Goal: Check status

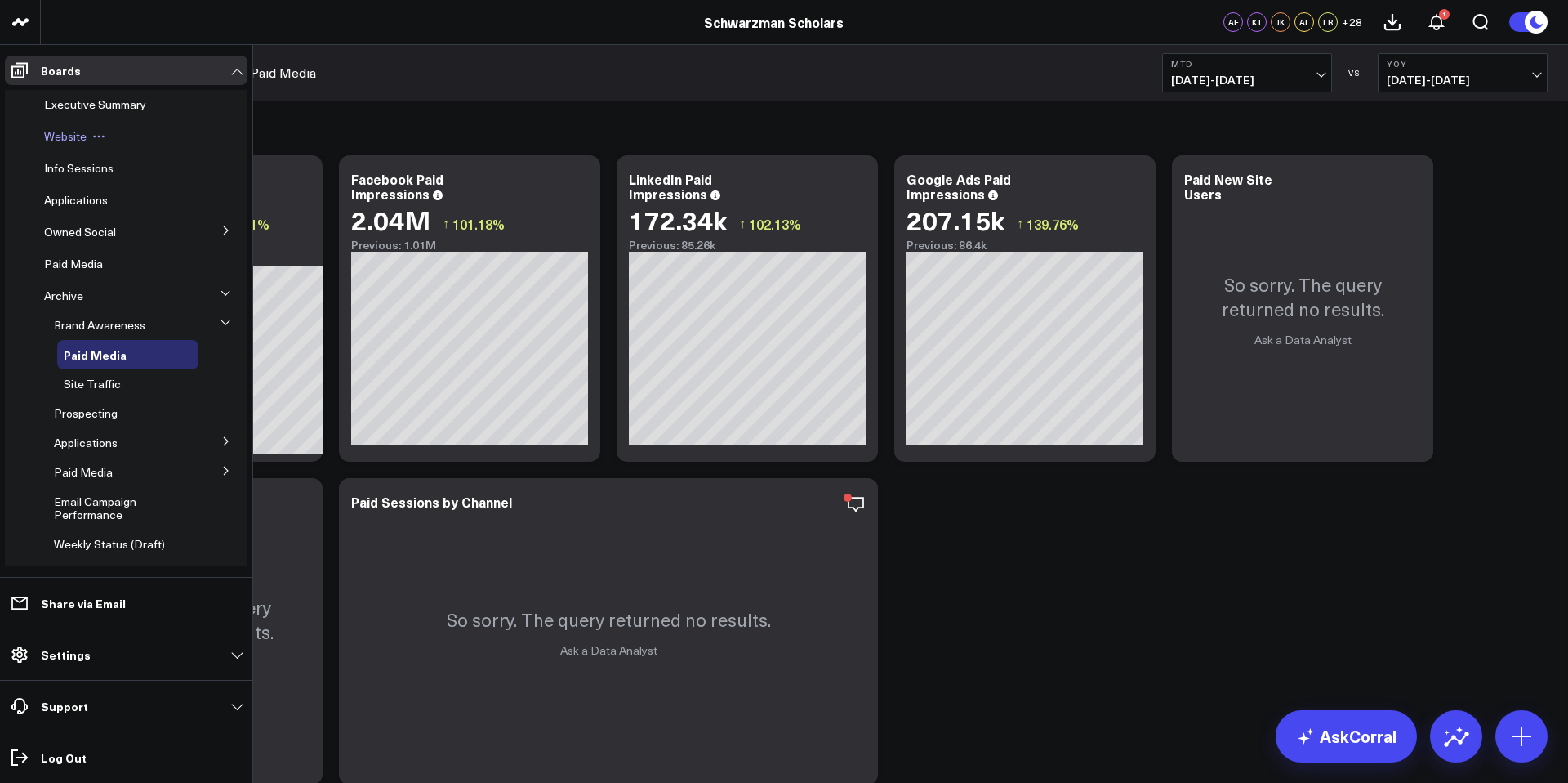
click at [60, 133] on span "Website" at bounding box center [66, 136] width 43 height 16
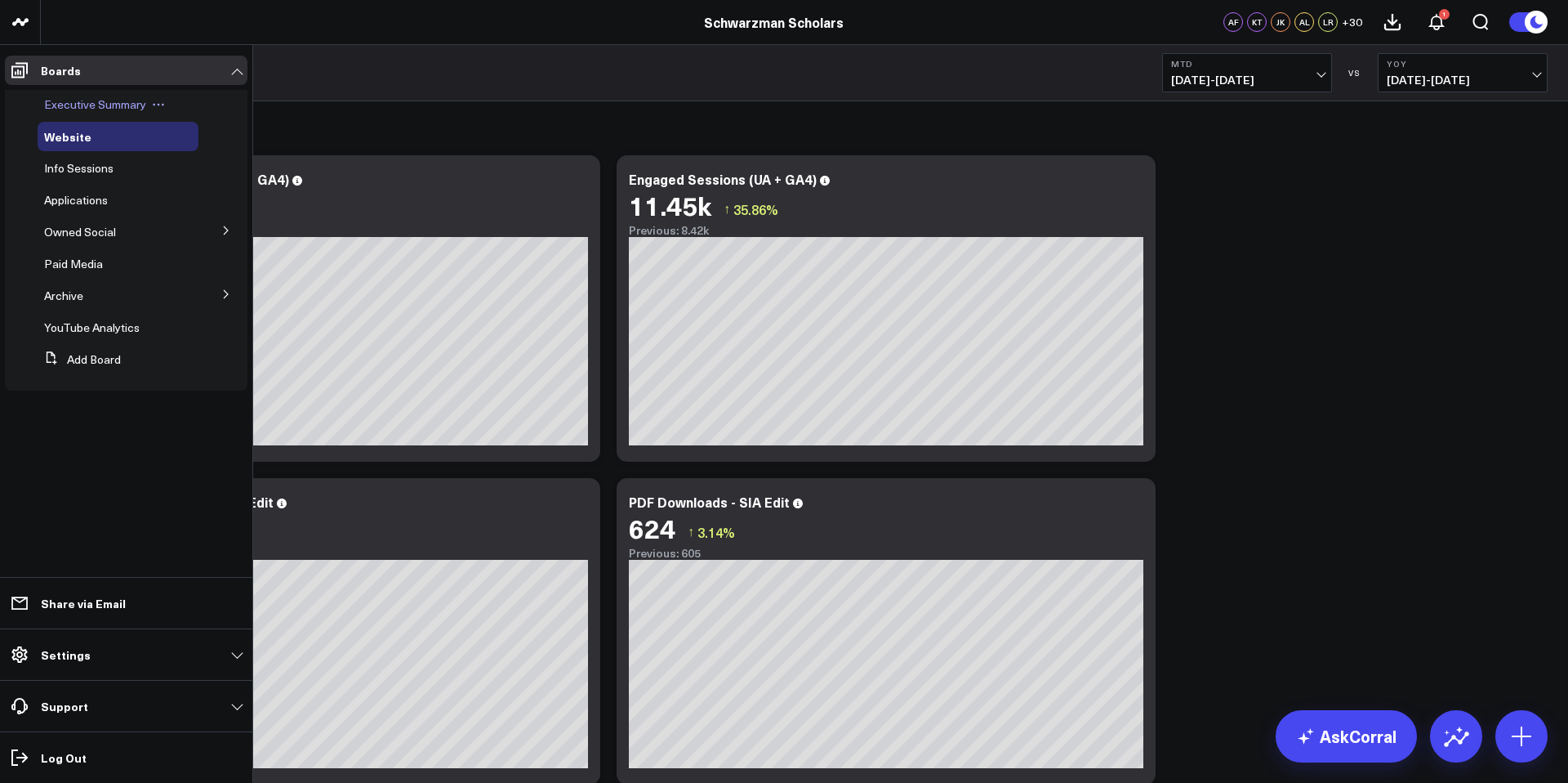
click at [82, 112] on div "Executive Summary" at bounding box center [117, 105] width 161 height 30
click at [82, 106] on span "Executive Summary" at bounding box center [96, 104] width 102 height 16
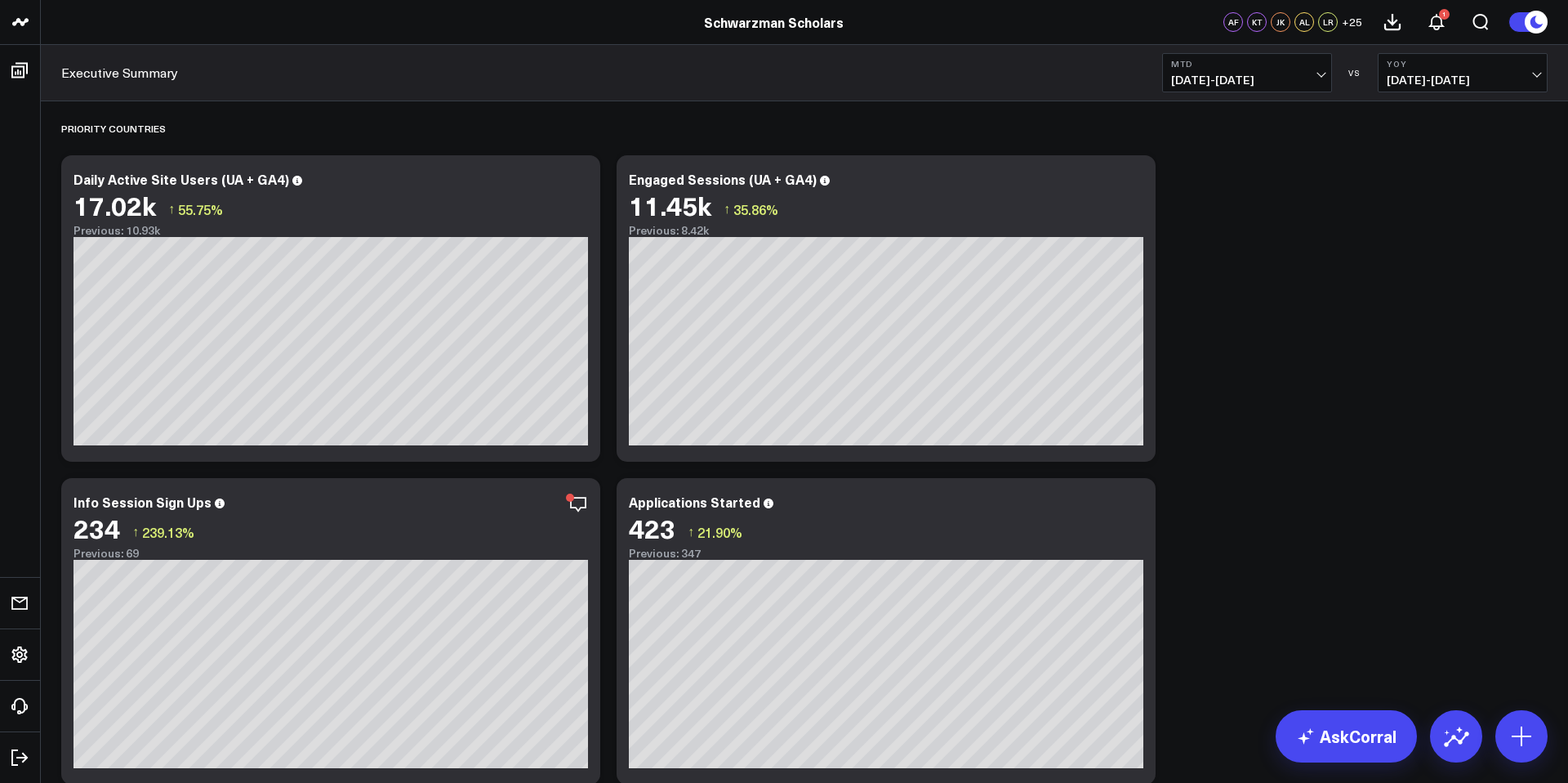
click at [1273, 86] on span "[DATE] - [DATE]" at bounding box center [1247, 80] width 152 height 13
click at [1251, 492] on link "YTD" at bounding box center [1247, 489] width 168 height 31
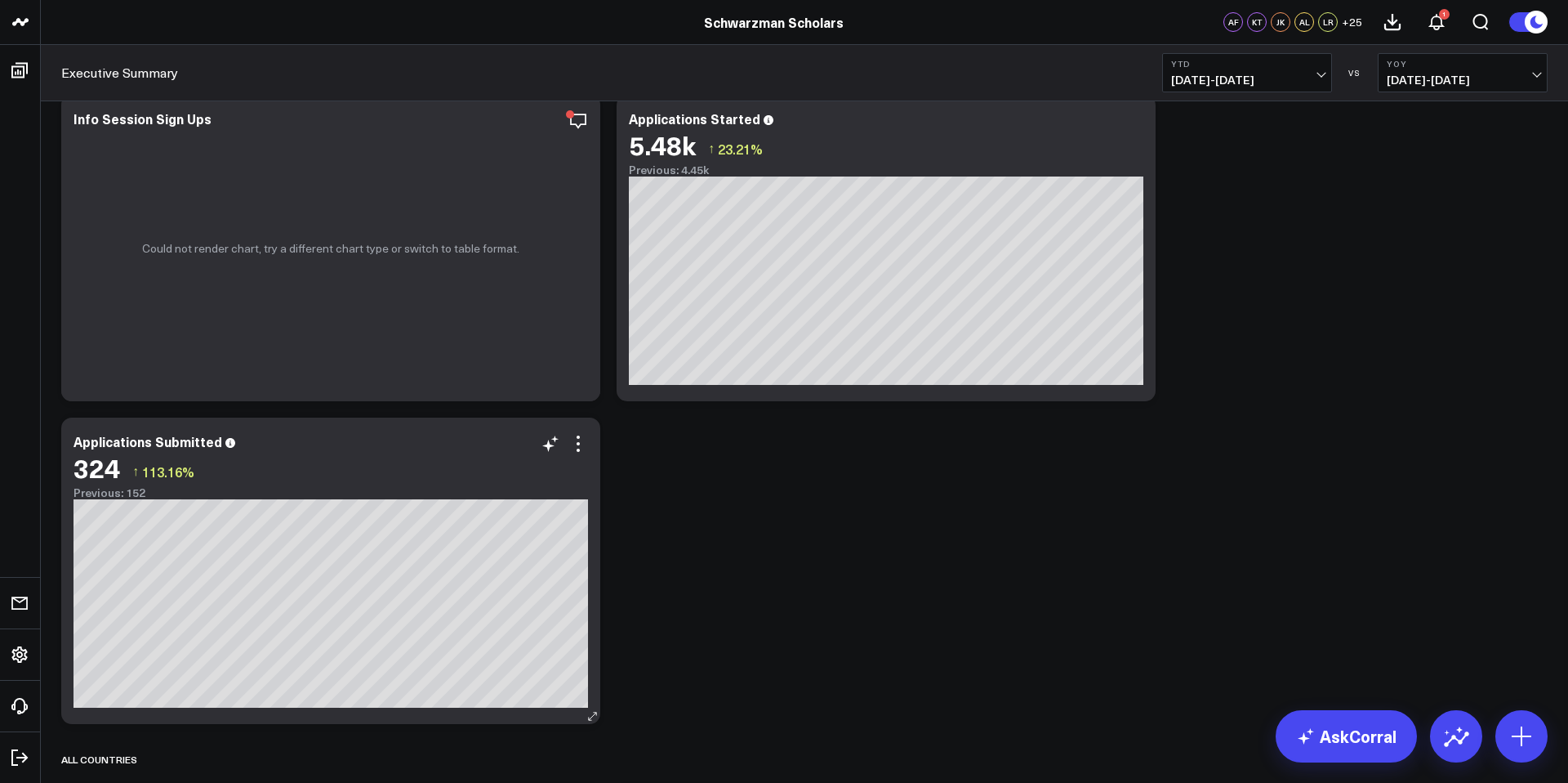
scroll to position [382, 0]
